Goal: Task Accomplishment & Management: Use online tool/utility

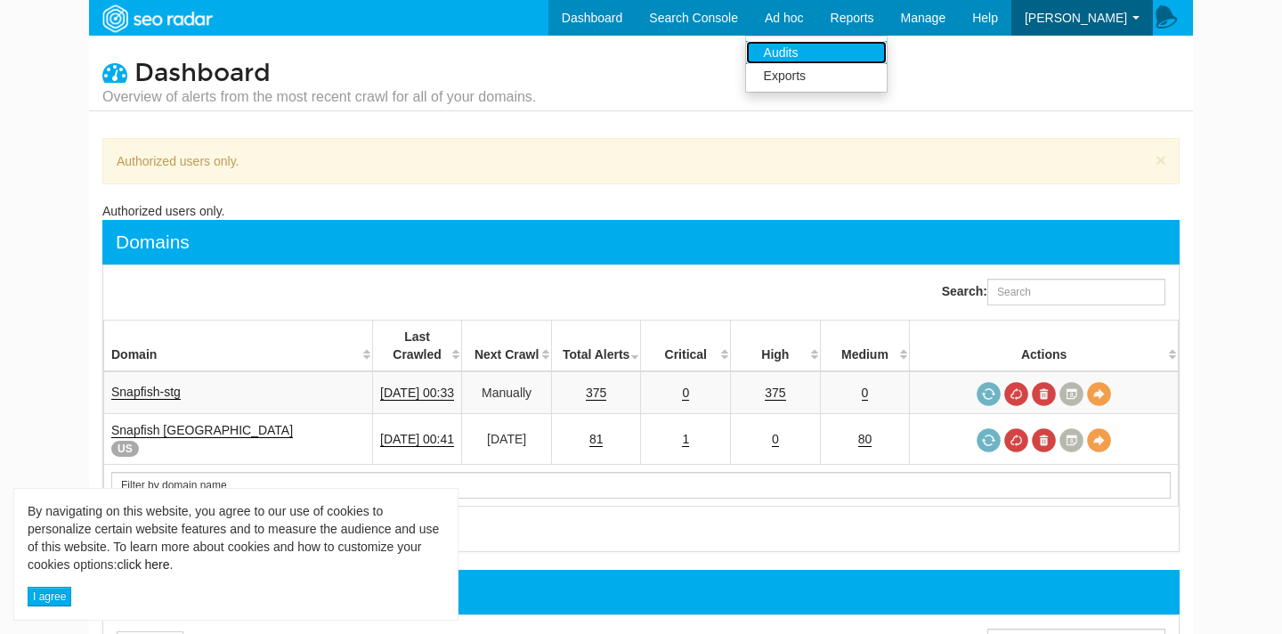
click at [805, 57] on link "Audits" at bounding box center [816, 52] width 141 height 23
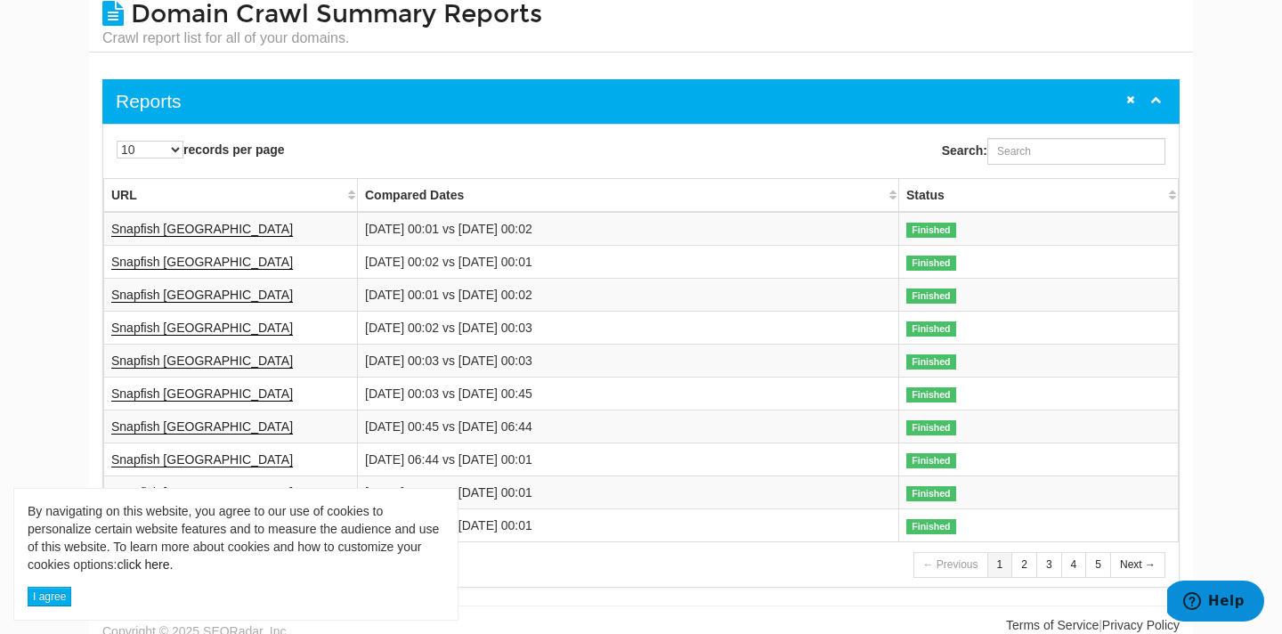
scroll to position [74, 0]
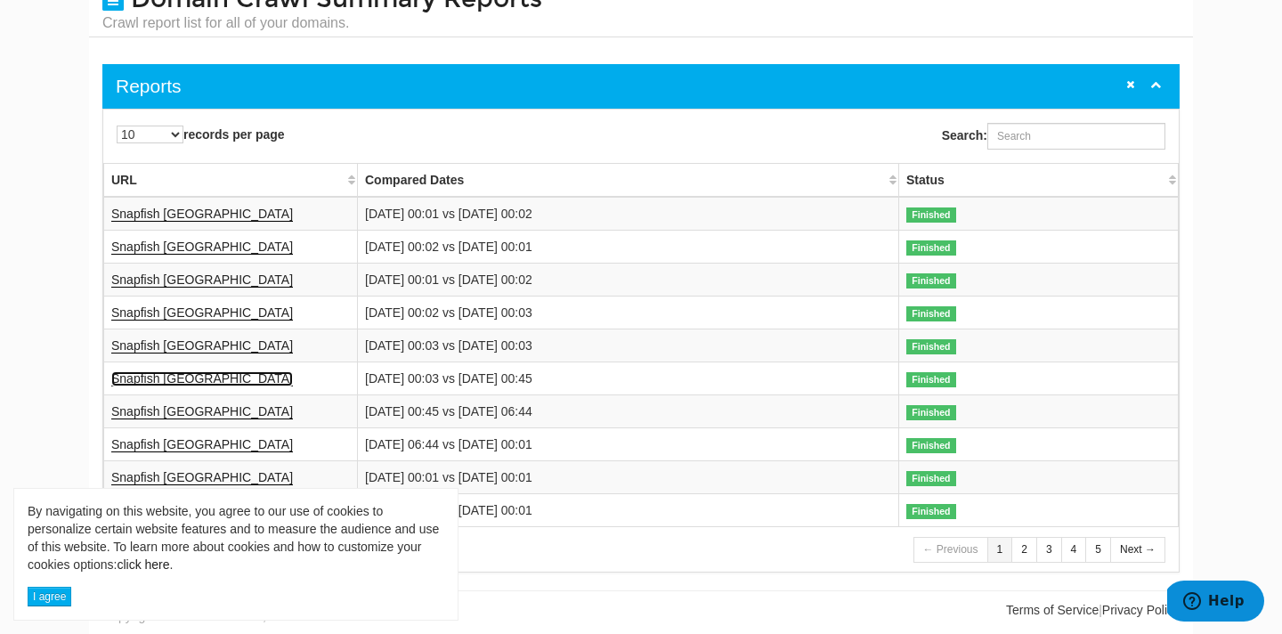
click at [145, 382] on link "Snapfish [GEOGRAPHIC_DATA]" at bounding box center [202, 378] width 182 height 15
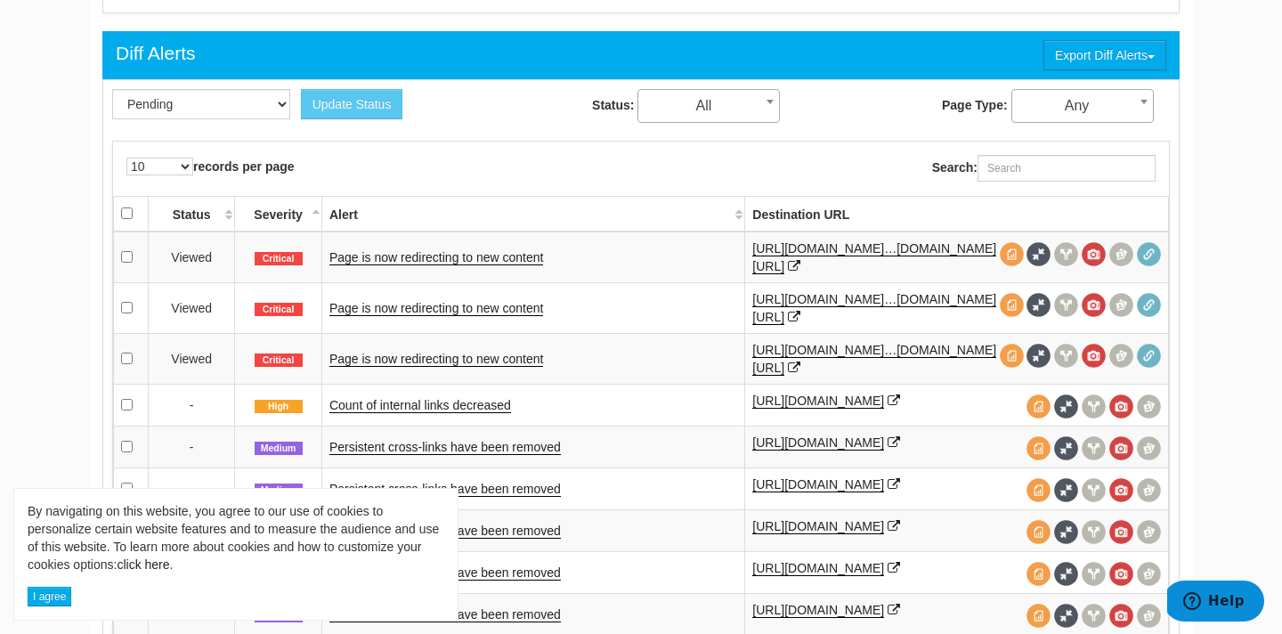
scroll to position [783, 0]
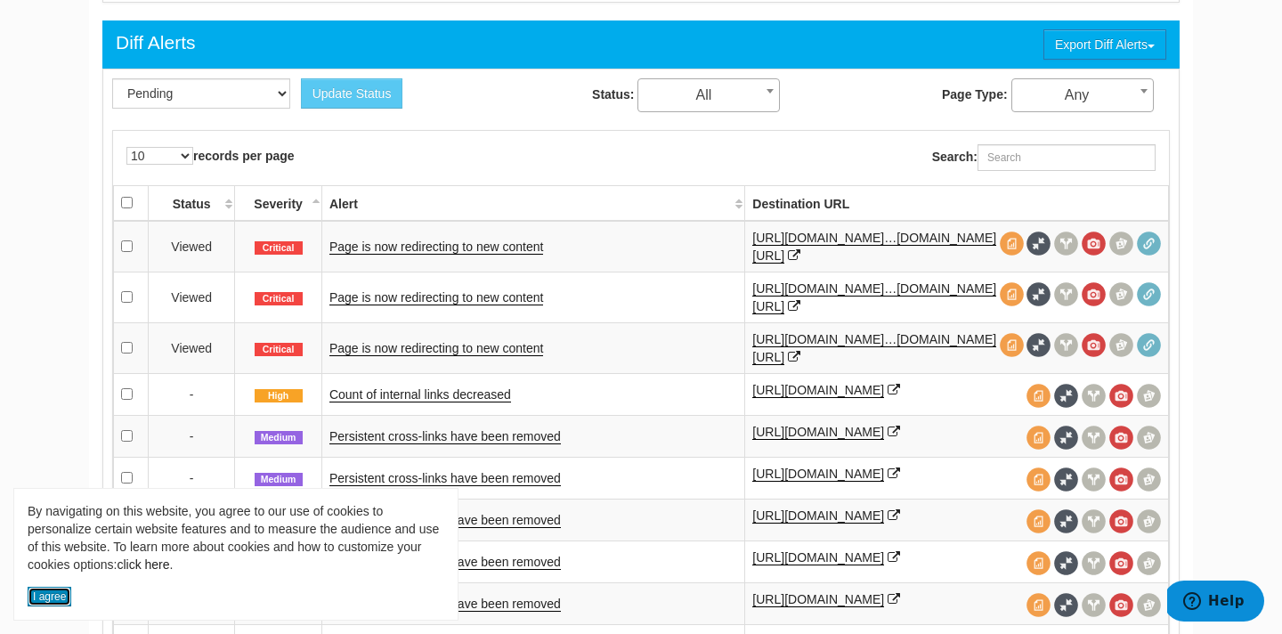
click at [53, 597] on button "I agree" at bounding box center [50, 596] width 44 height 20
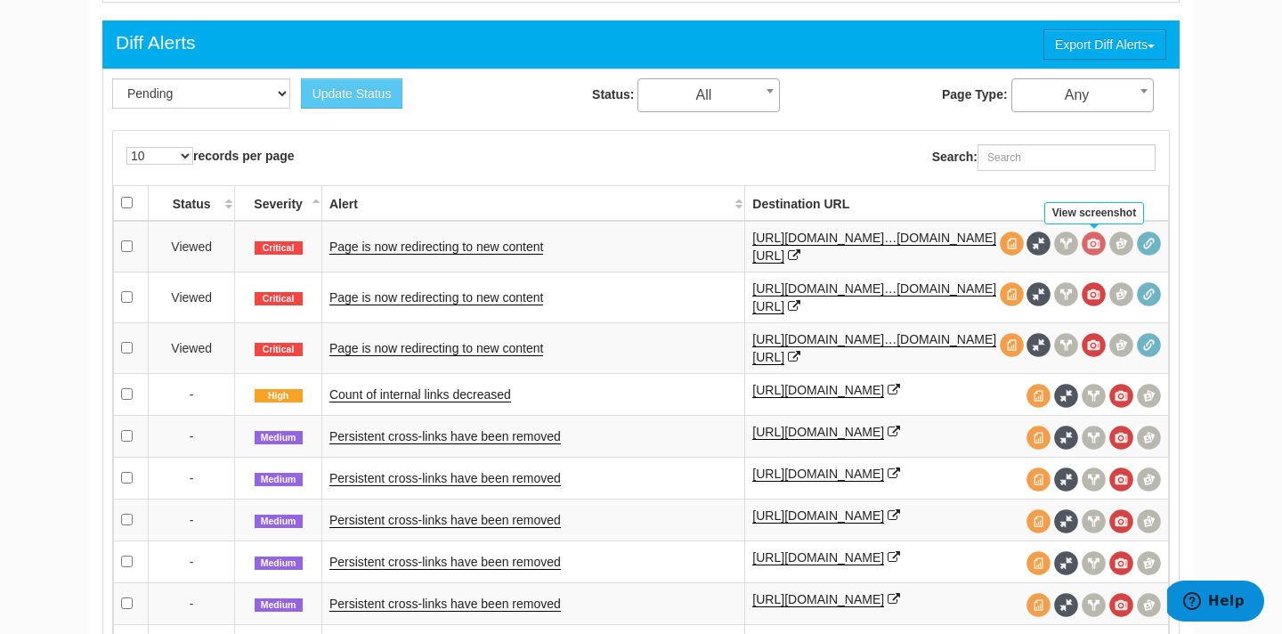
click at [1092, 247] on span at bounding box center [1093, 243] width 24 height 24
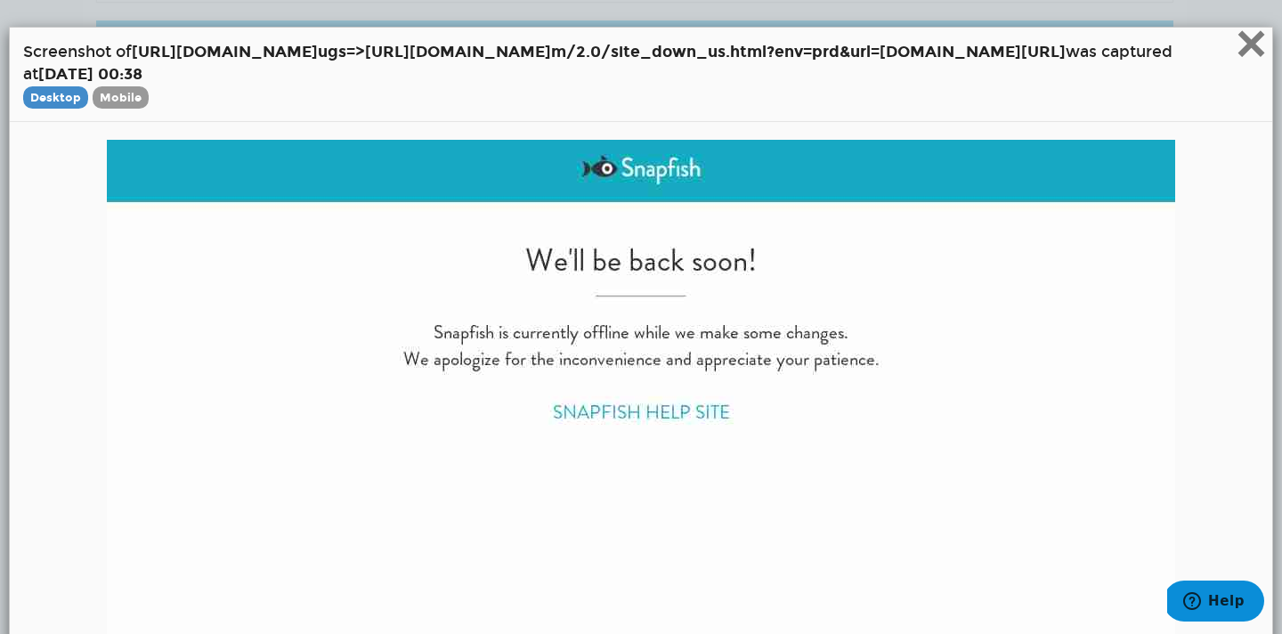
click at [1250, 46] on span "×" at bounding box center [1250, 43] width 31 height 60
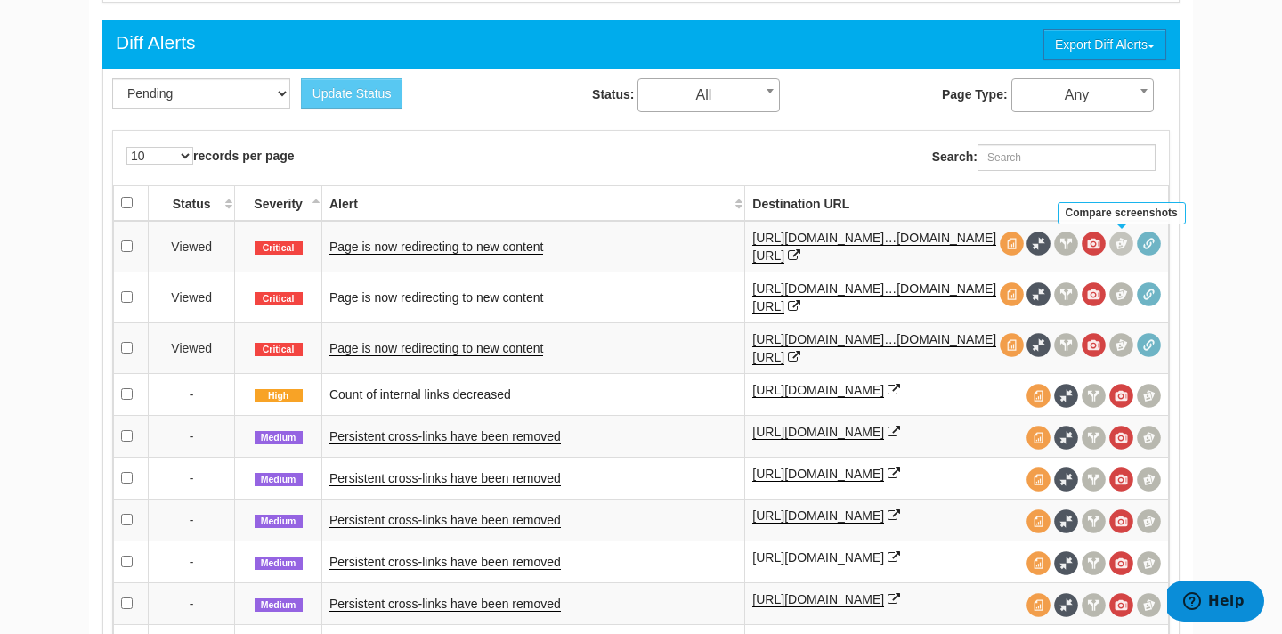
click at [1128, 241] on span at bounding box center [1121, 243] width 24 height 24
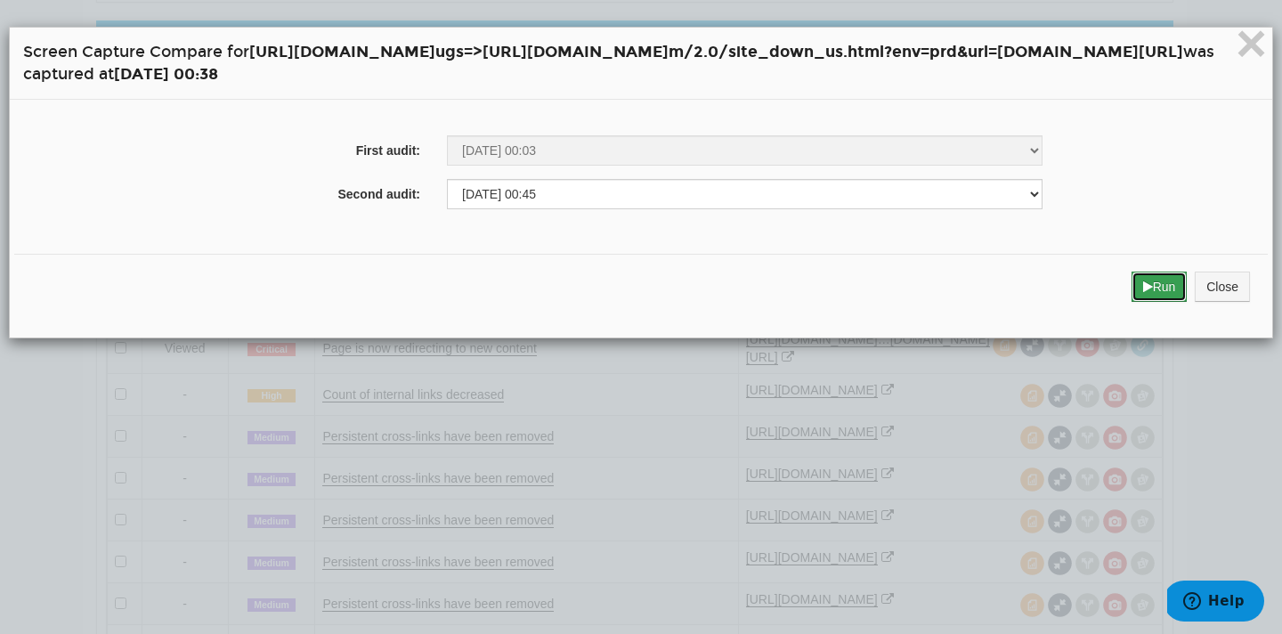
click at [1152, 288] on button "Run" at bounding box center [1159, 286] width 56 height 30
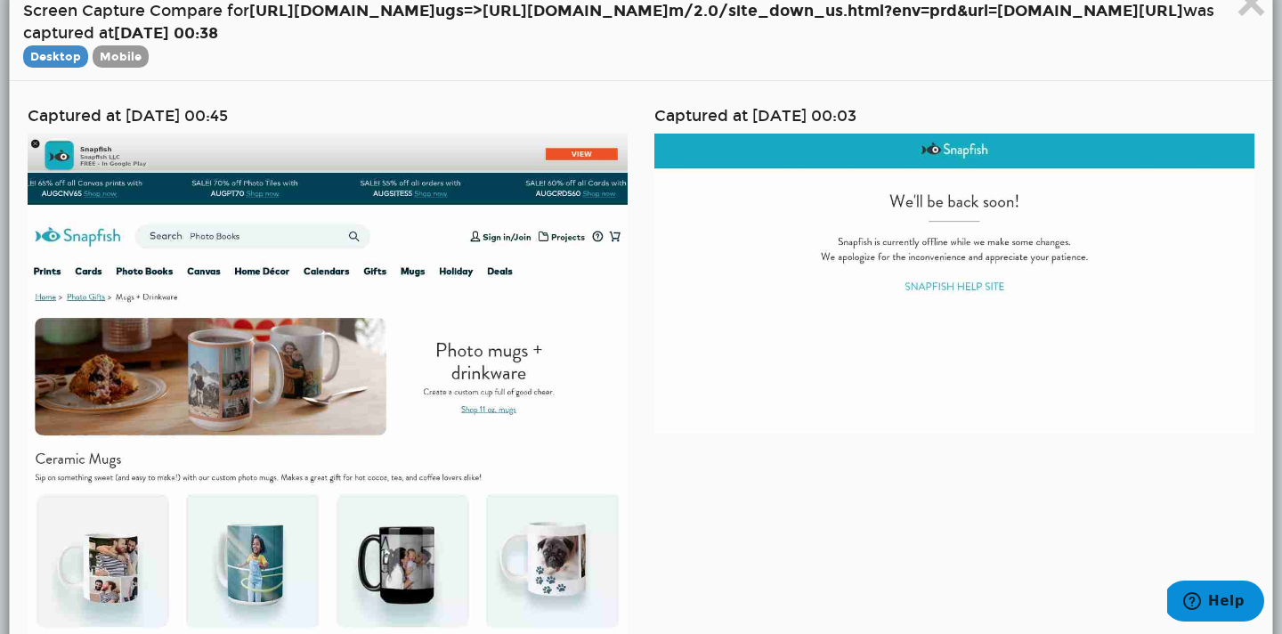
scroll to position [43, 0]
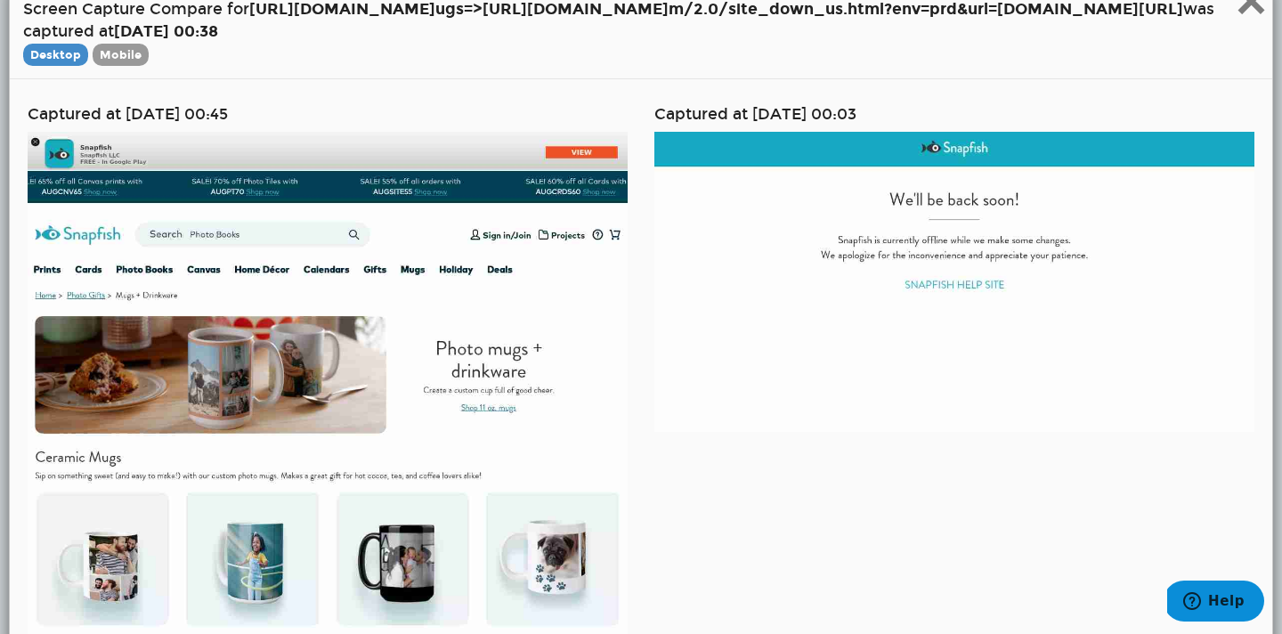
click at [1249, 15] on span "×" at bounding box center [1250, 1] width 31 height 60
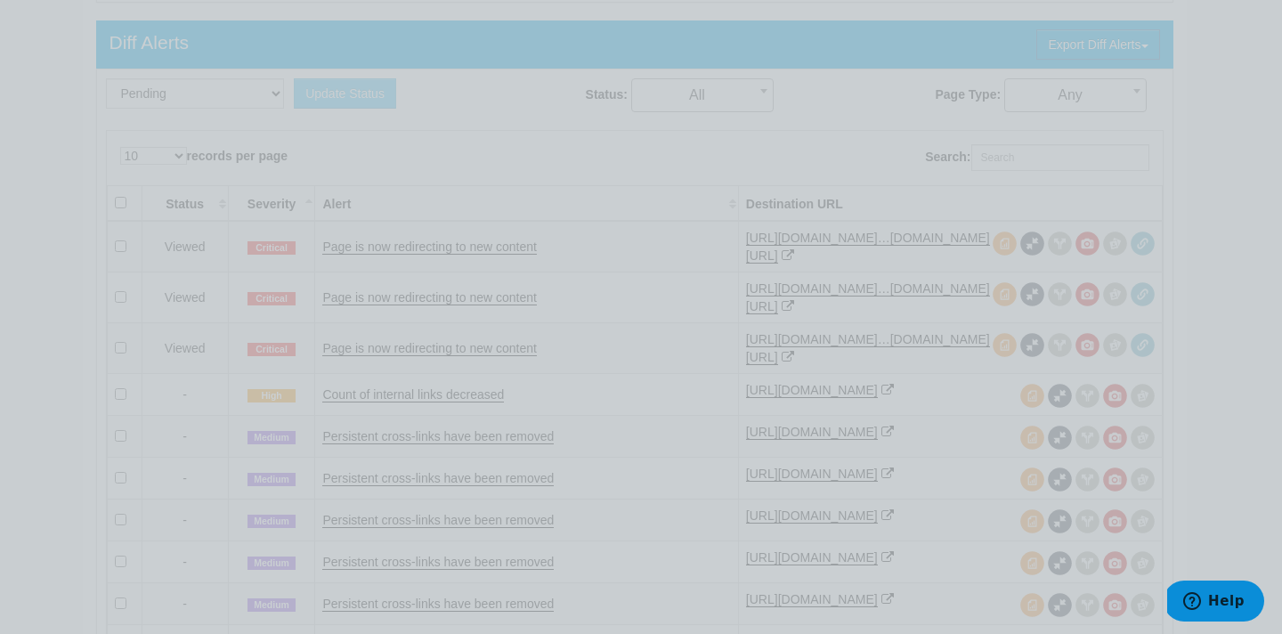
scroll to position [0, 0]
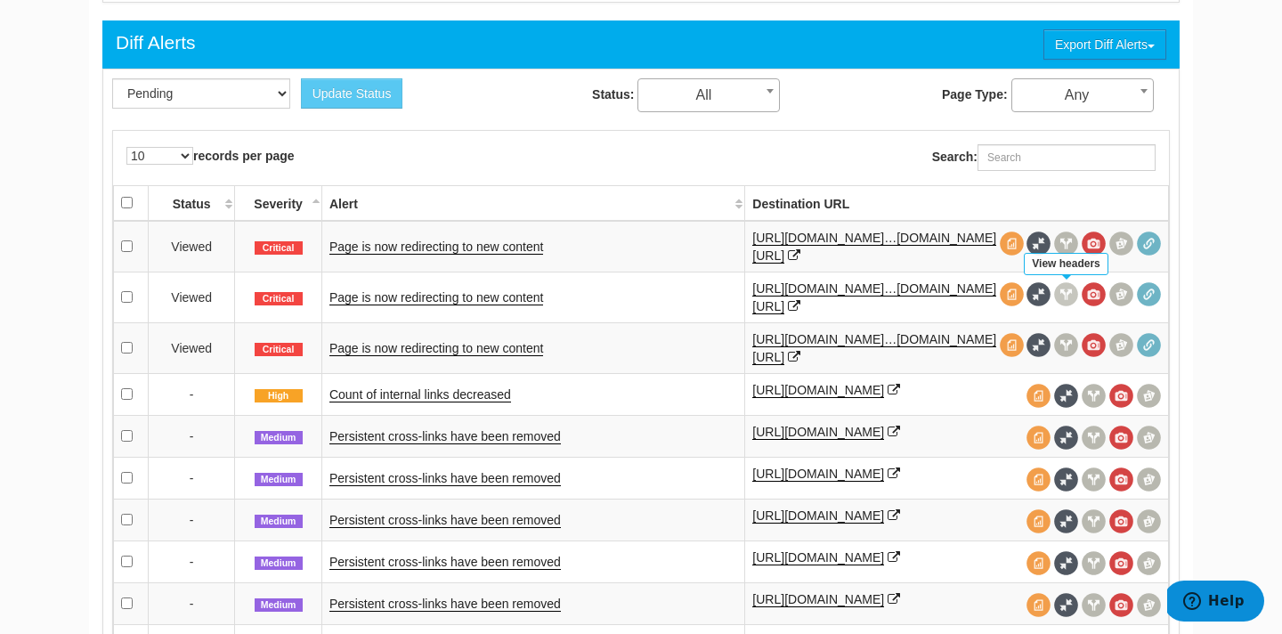
click at [1064, 300] on span at bounding box center [1066, 294] width 24 height 24
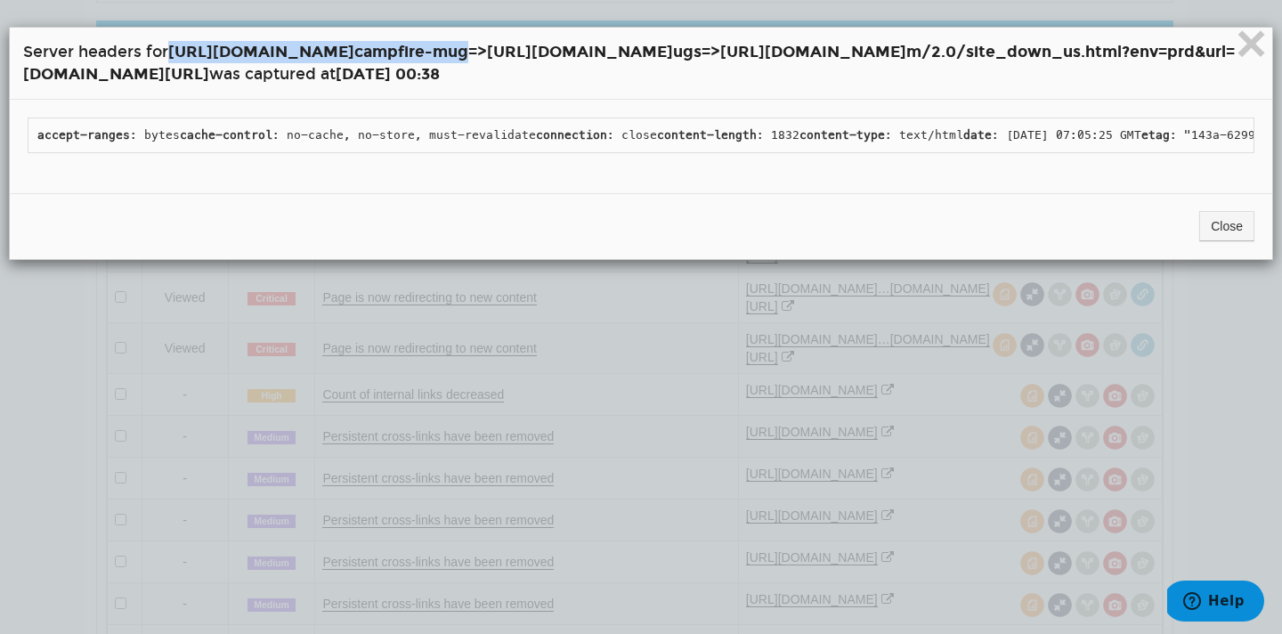
drag, startPoint x: 577, startPoint y: 53, endPoint x: 173, endPoint y: 44, distance: 404.1
click at [173, 44] on strong "[URL][DOMAIN_NAME] campfire-mug => [URL][DOMAIN_NAME] ugs => [URL][DOMAIN_NAME]…" at bounding box center [628, 63] width 1211 height 42
copy strong "[URL][DOMAIN_NAME] campfire-mug"
click at [1245, 54] on span "×" at bounding box center [1250, 43] width 31 height 60
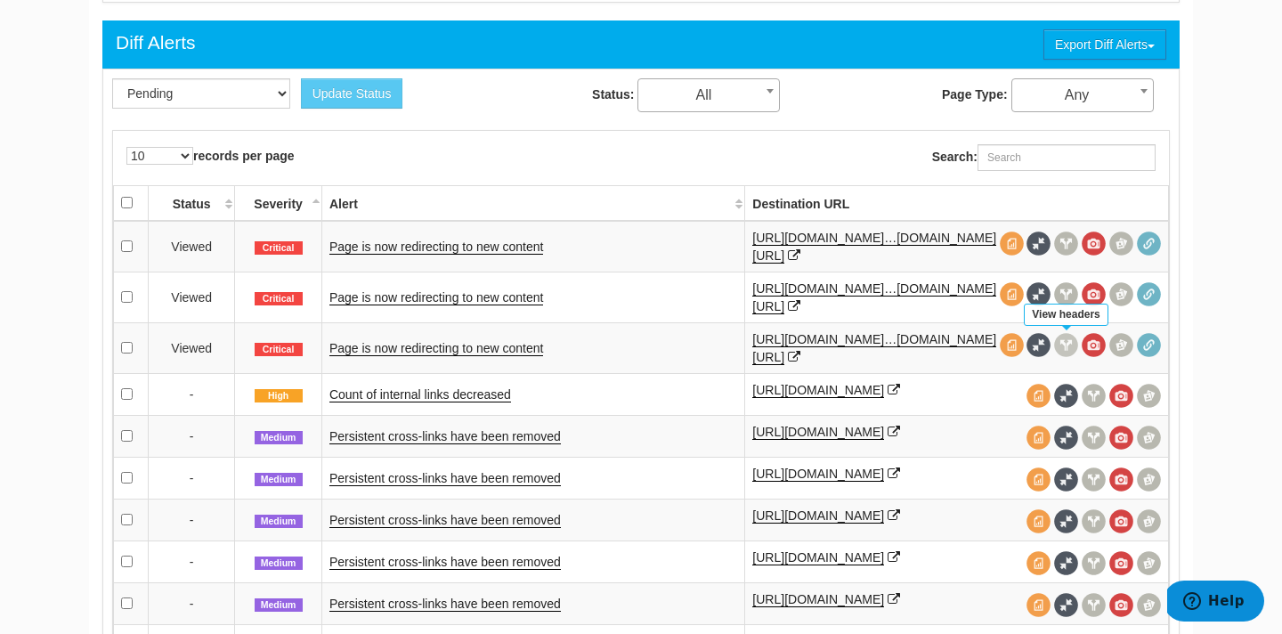
click at [1062, 345] on span at bounding box center [1066, 345] width 24 height 24
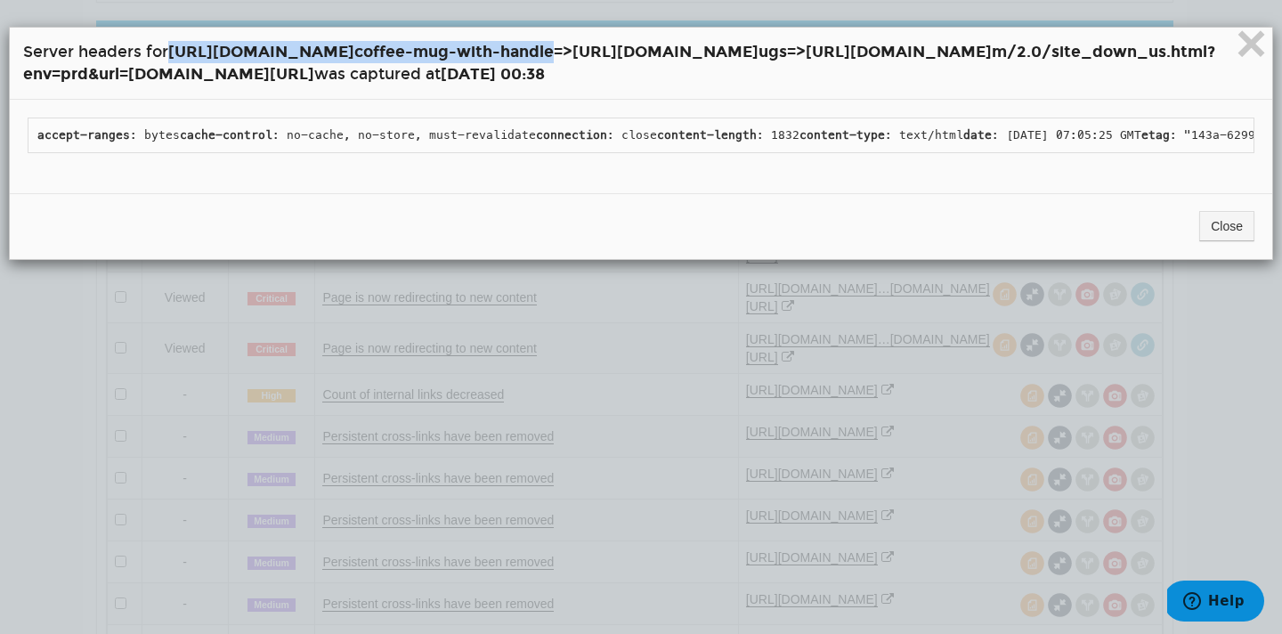
drag, startPoint x: 651, startPoint y: 55, endPoint x: 175, endPoint y: 56, distance: 475.2
click at [175, 56] on strong "[URL][DOMAIN_NAME] coffee-mug-with-handle => [URL][DOMAIN_NAME] ugs => [URL][DO…" at bounding box center [619, 63] width 1192 height 42
copy strong "[URL][DOMAIN_NAME] coffee-mug-with-handle"
click at [1216, 241] on button "Close" at bounding box center [1226, 226] width 55 height 30
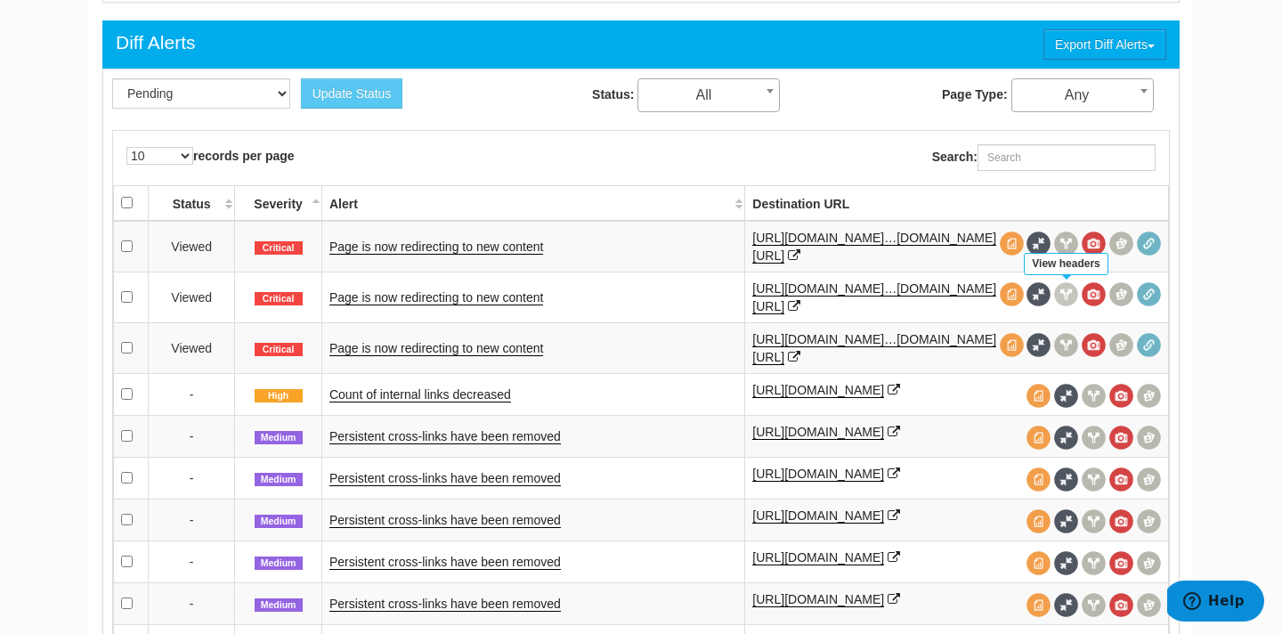
click at [1072, 294] on span at bounding box center [1066, 294] width 24 height 24
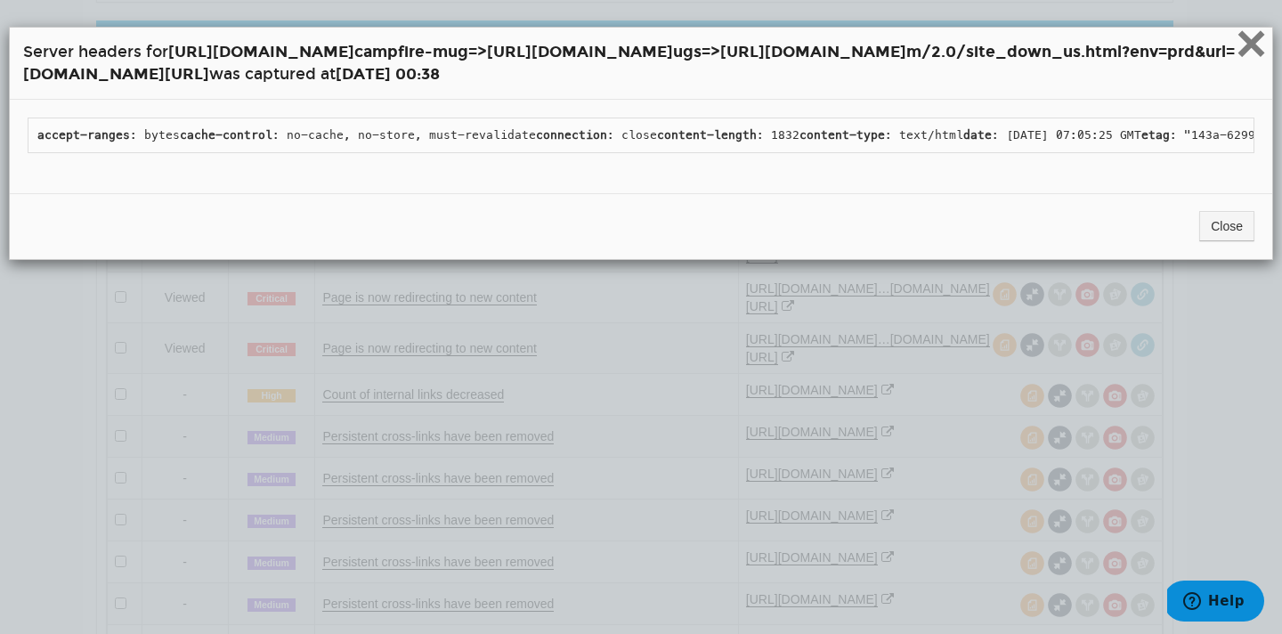
click at [1250, 50] on span "×" at bounding box center [1250, 43] width 31 height 60
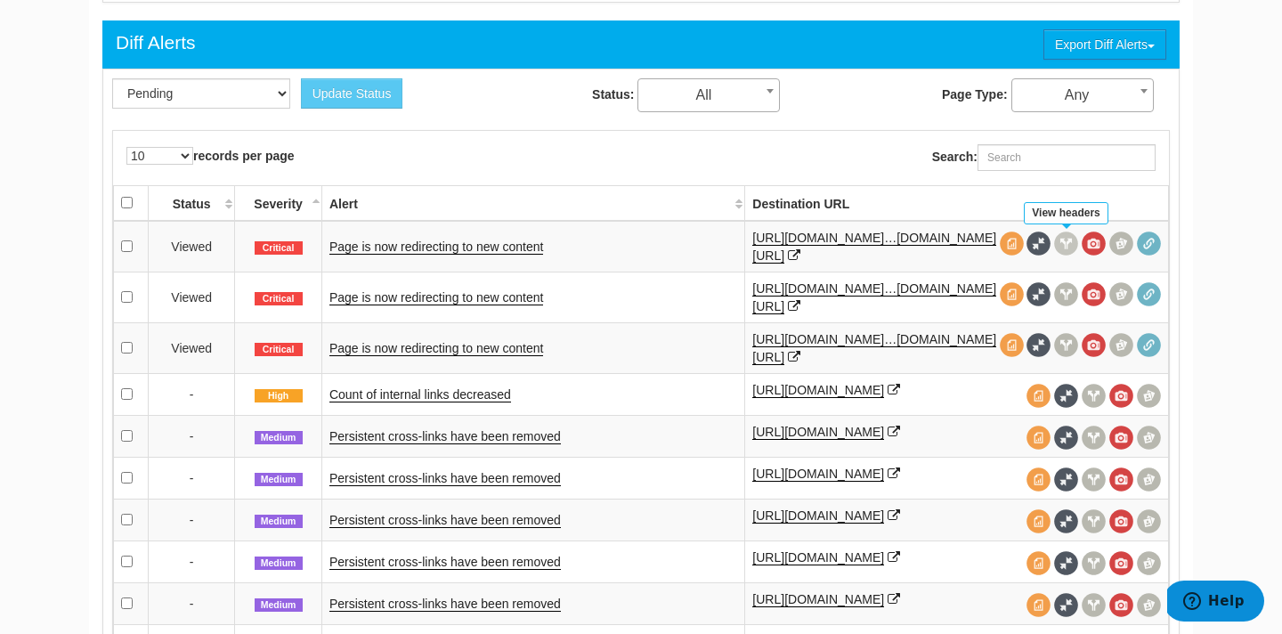
click at [1066, 245] on span at bounding box center [1066, 243] width 24 height 24
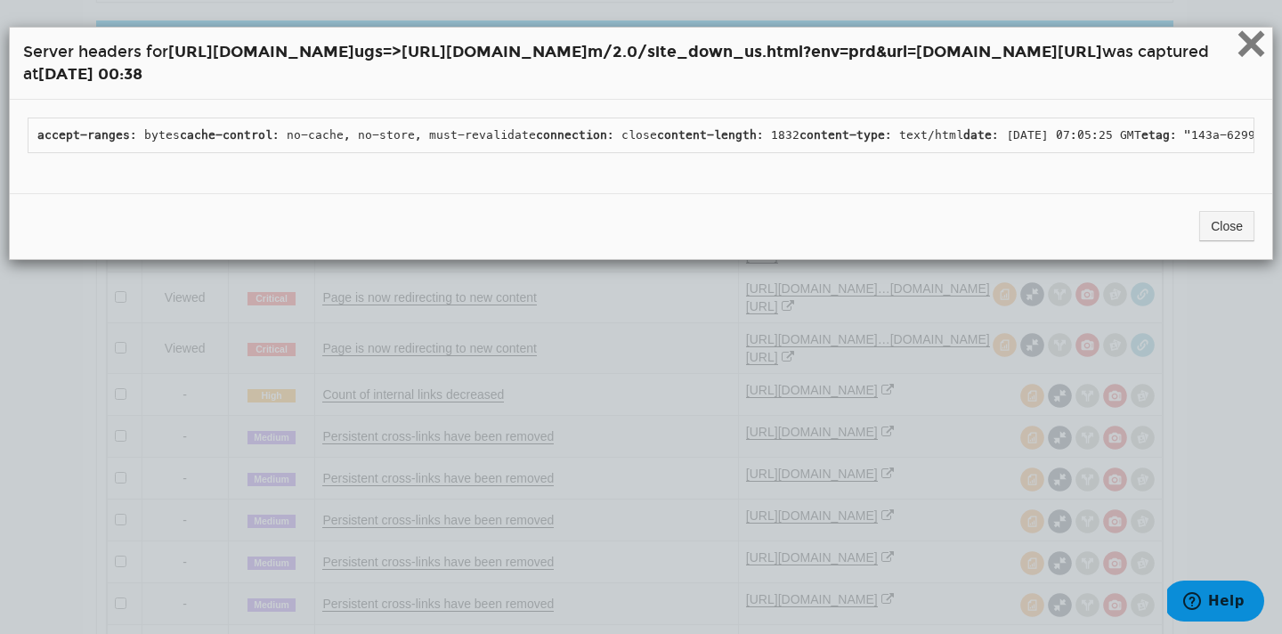
click at [1249, 49] on span "×" at bounding box center [1250, 43] width 31 height 60
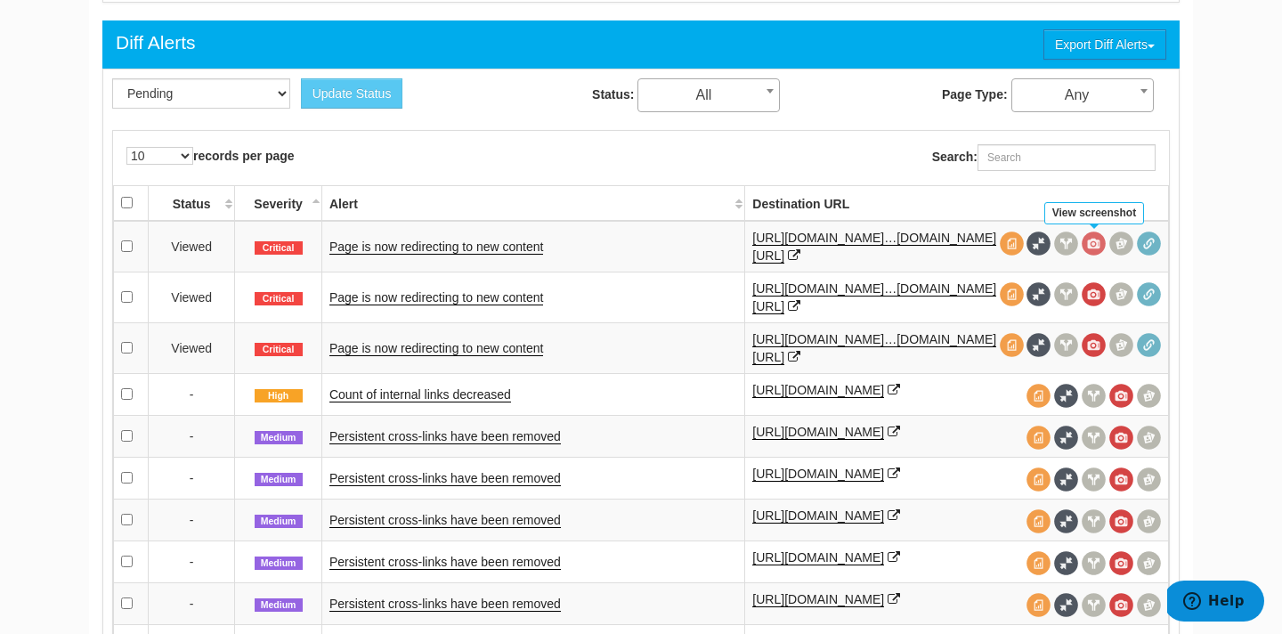
click at [1092, 247] on span at bounding box center [1093, 243] width 24 height 24
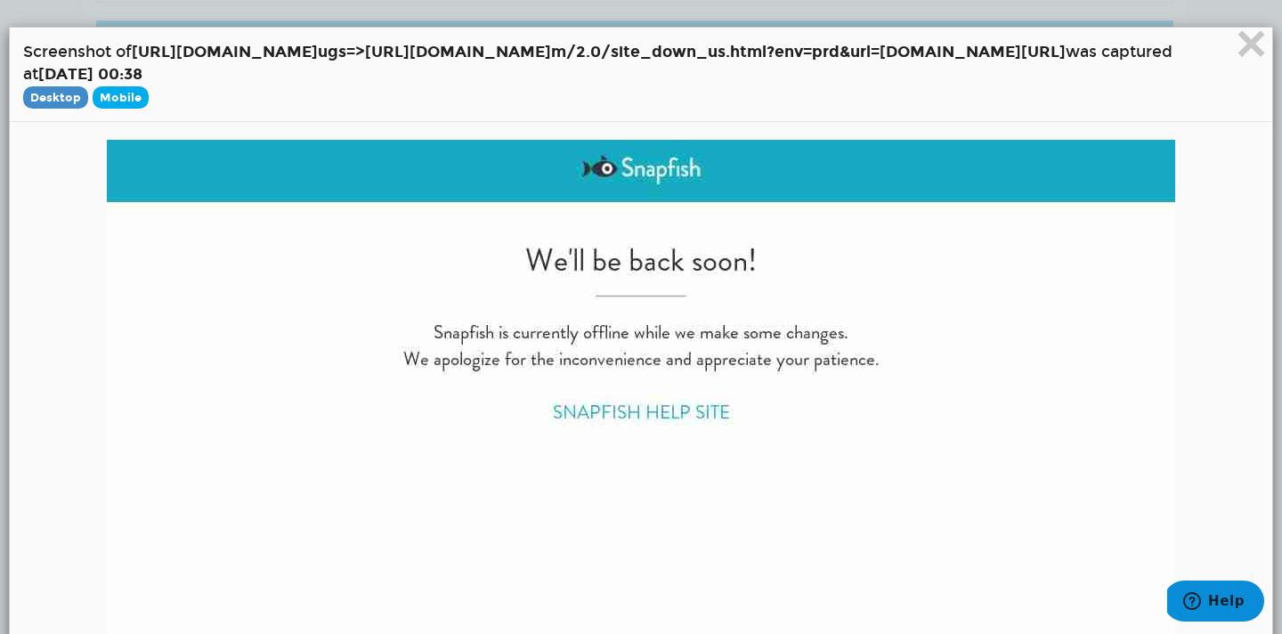
click at [114, 95] on span "Mobile" at bounding box center [121, 97] width 56 height 22
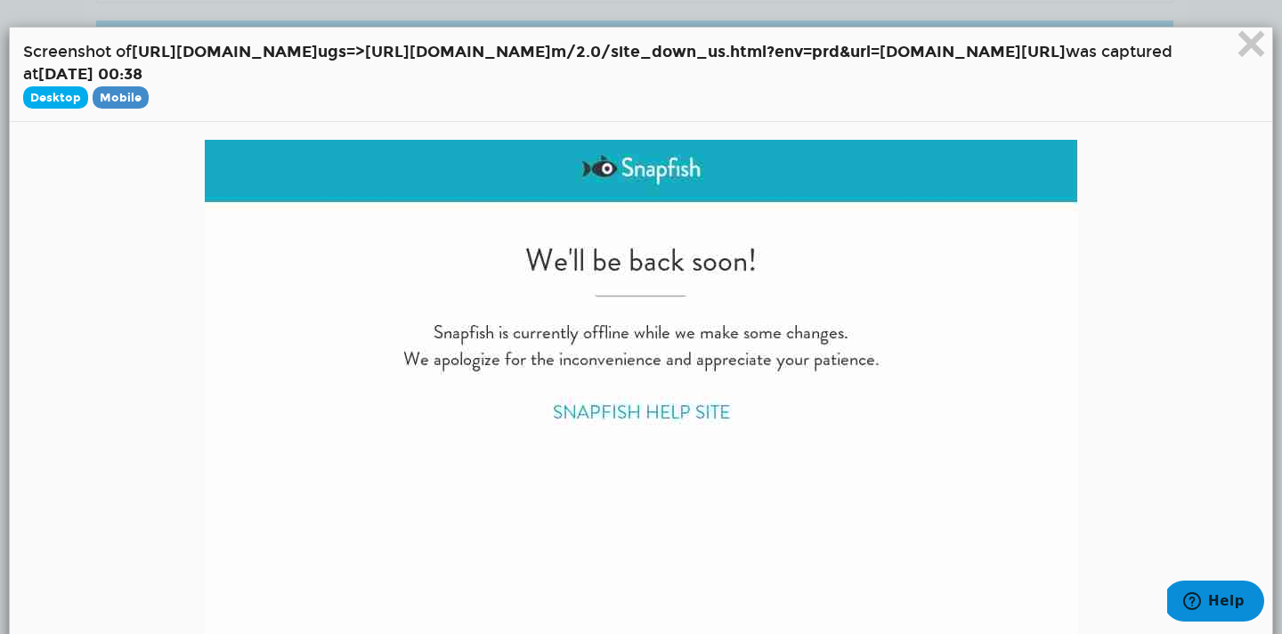
click at [55, 94] on span "Desktop" at bounding box center [55, 97] width 65 height 22
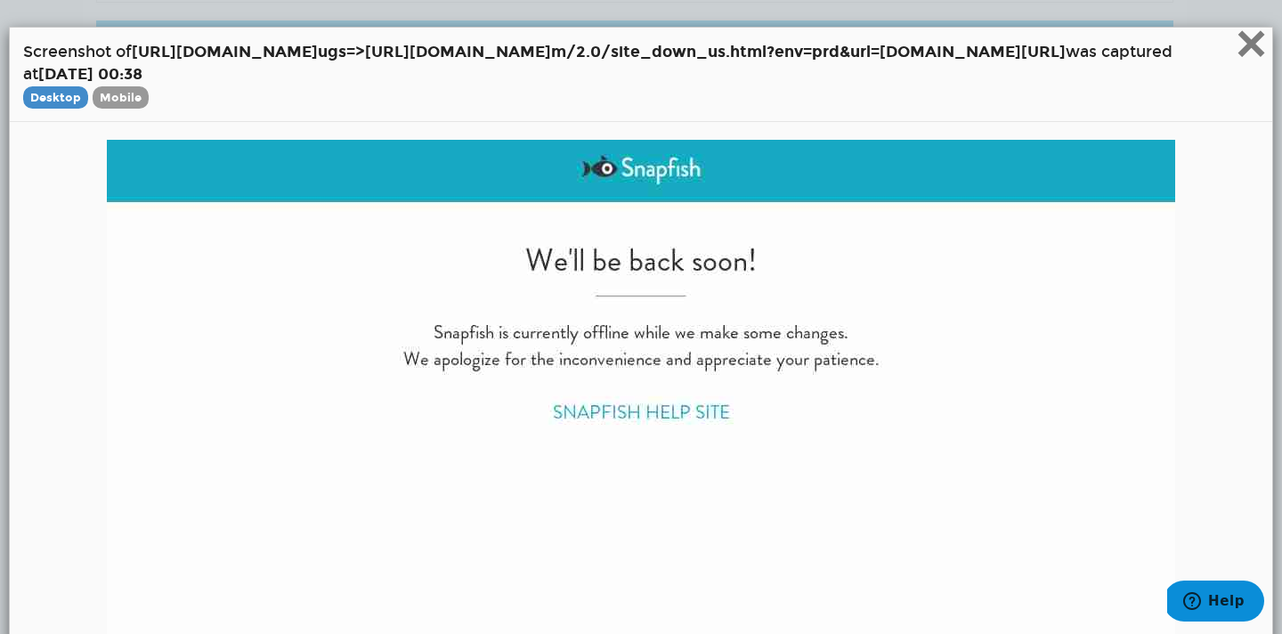
click at [1246, 48] on span "×" at bounding box center [1250, 43] width 31 height 60
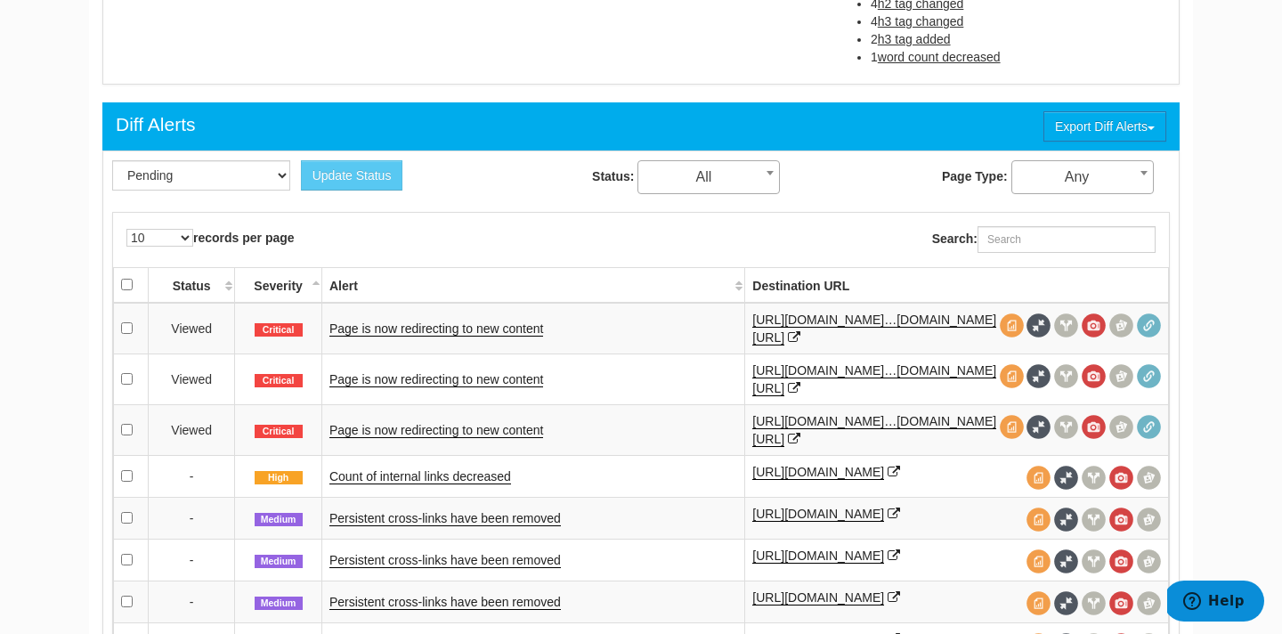
scroll to position [698, 0]
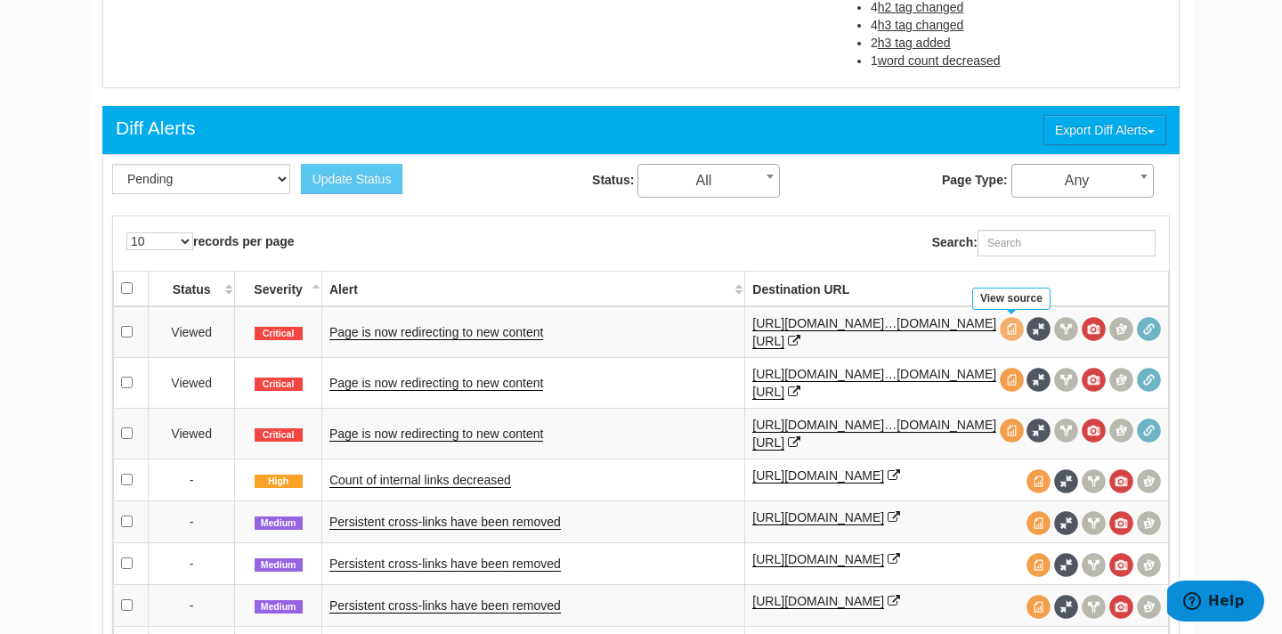
click at [1015, 335] on span at bounding box center [1011, 329] width 24 height 24
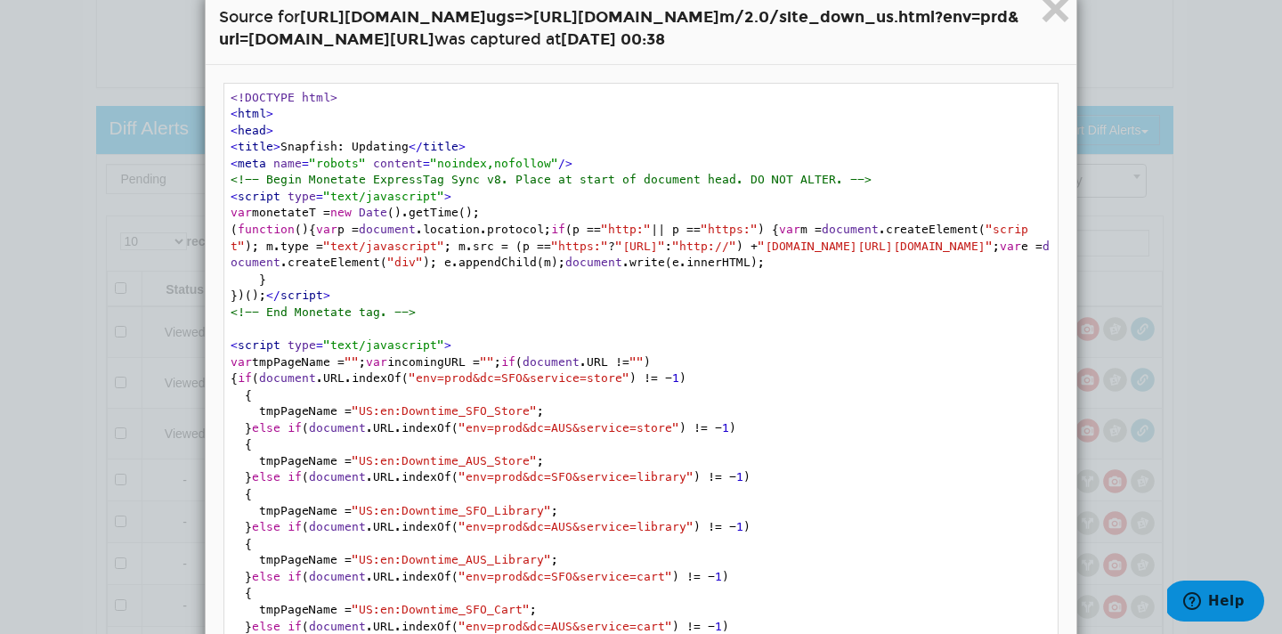
scroll to position [32, 0]
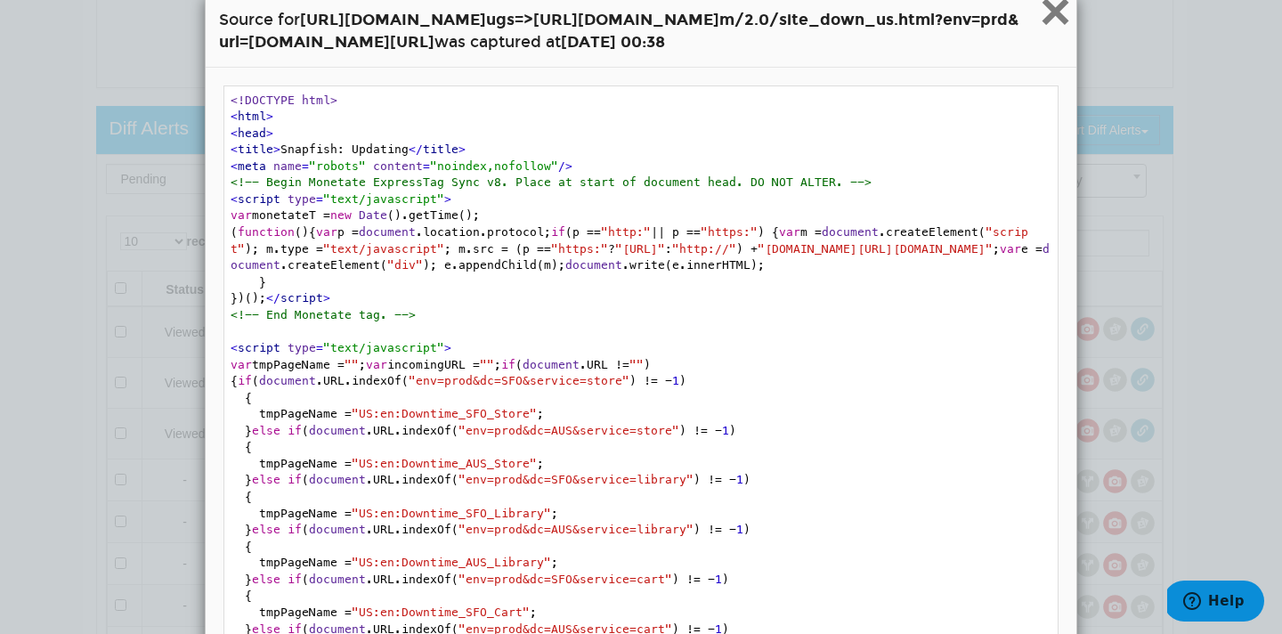
click at [1053, 23] on span "×" at bounding box center [1054, 11] width 31 height 60
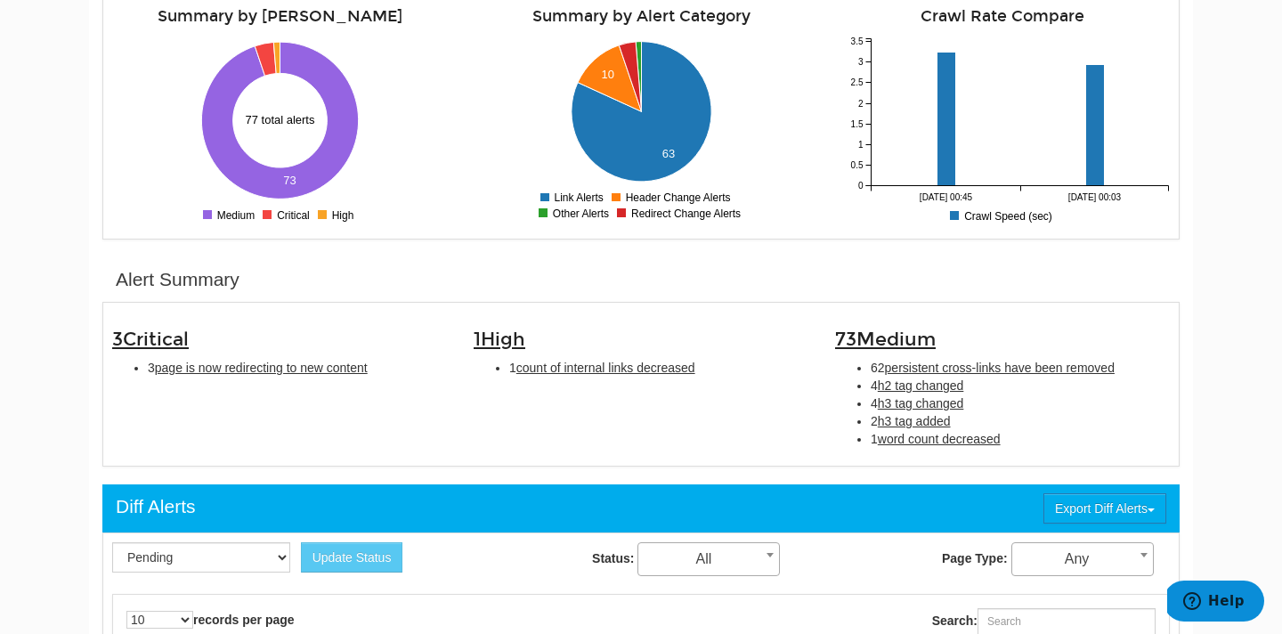
scroll to position [319, 0]
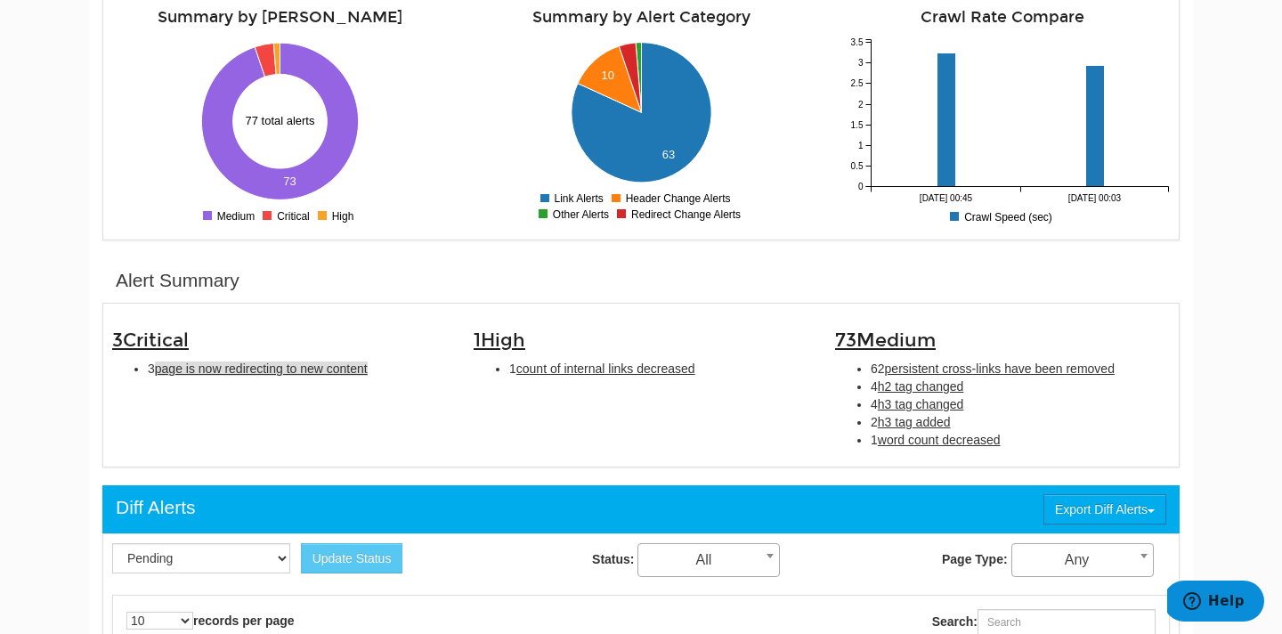
click at [261, 373] on span "page is now redirecting to new content" at bounding box center [261, 368] width 213 height 14
type input "page is now redirecting to new content"
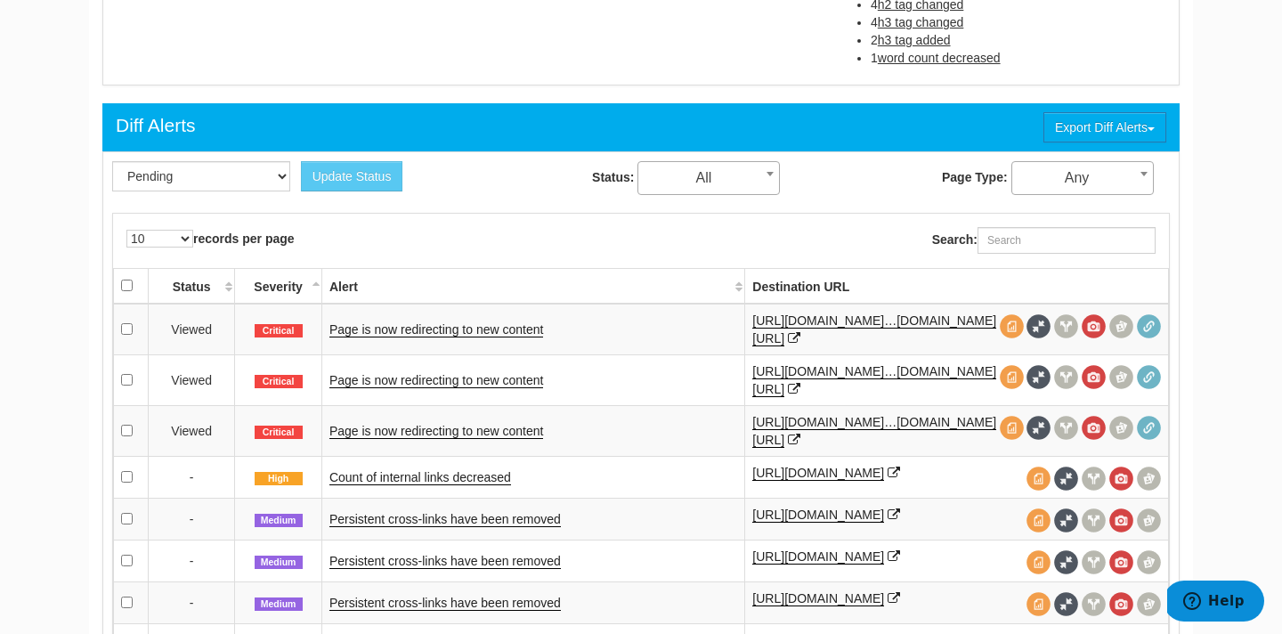
scroll to position [702, 0]
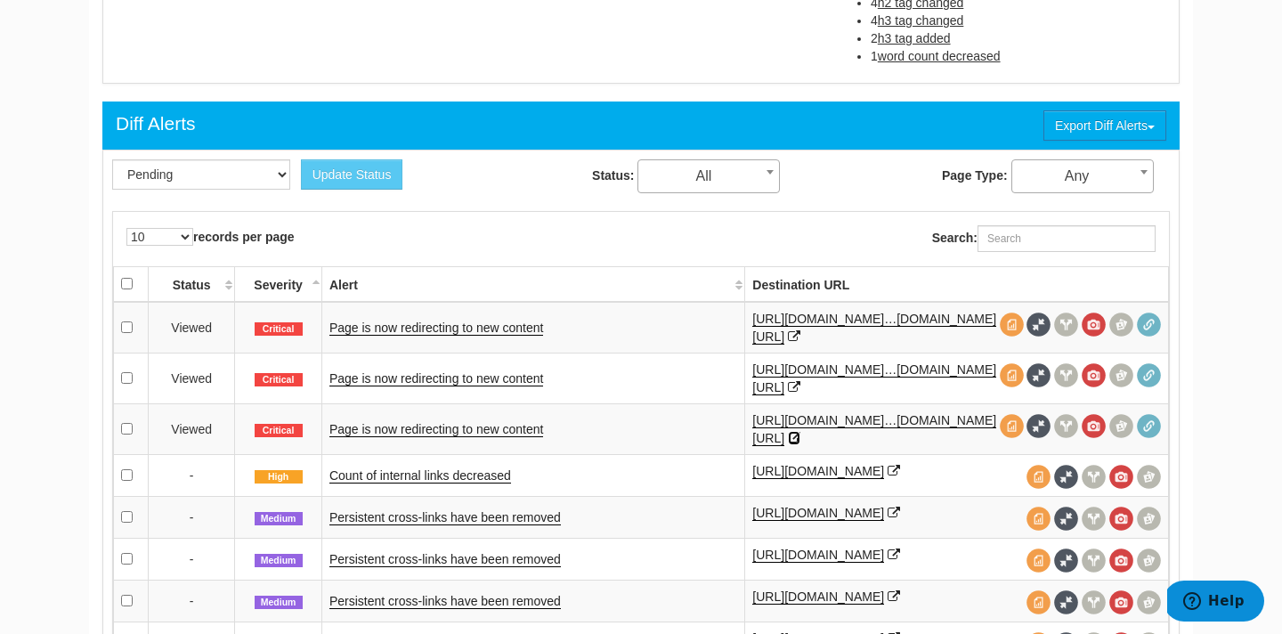
click at [800, 437] on icon at bounding box center [794, 438] width 12 height 12
